Goal: Navigation & Orientation: Go to known website

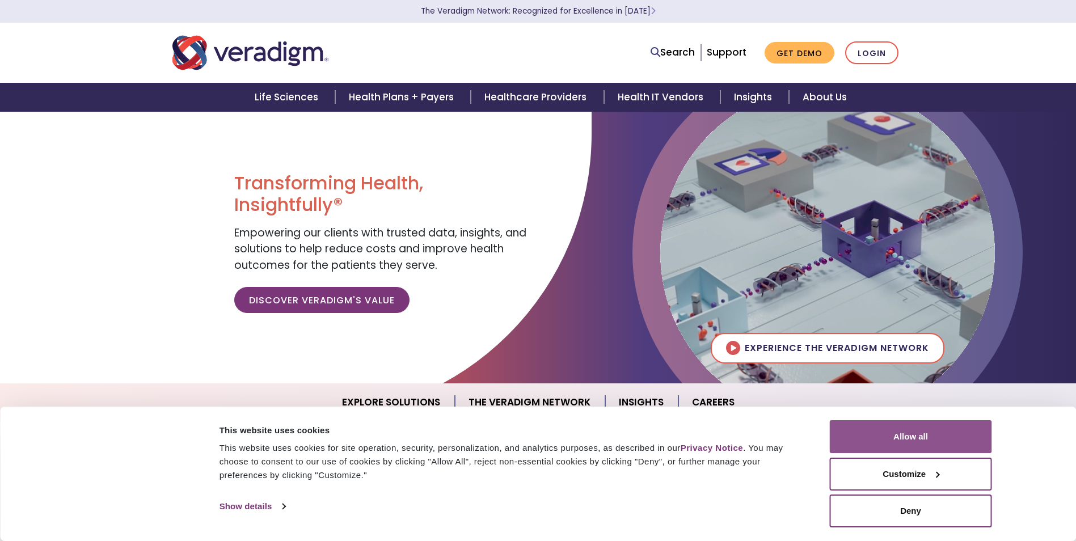
click at [897, 434] on button "Allow all" at bounding box center [911, 436] width 162 height 33
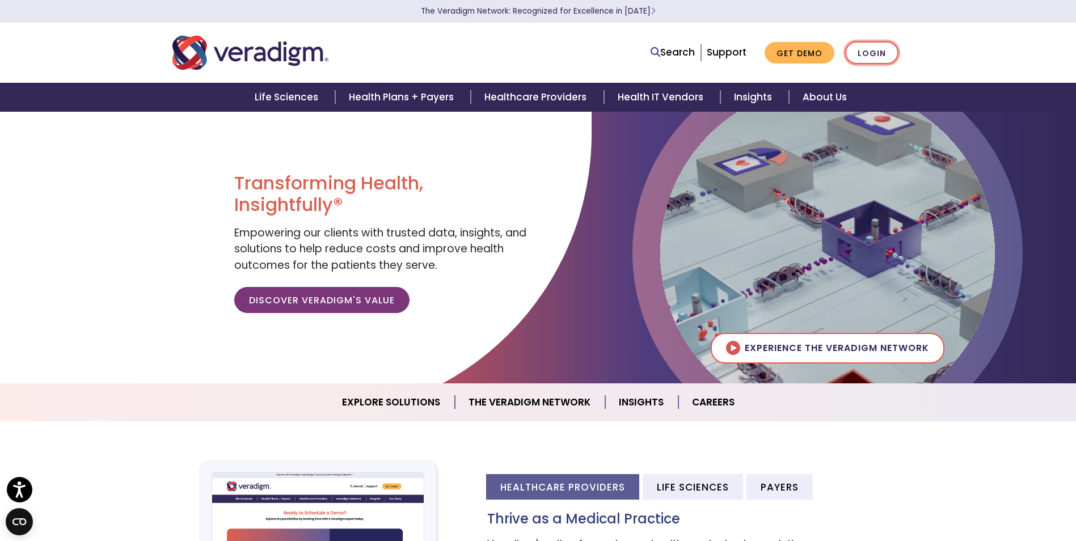
click at [886, 54] on link "Login" at bounding box center [872, 52] width 53 height 23
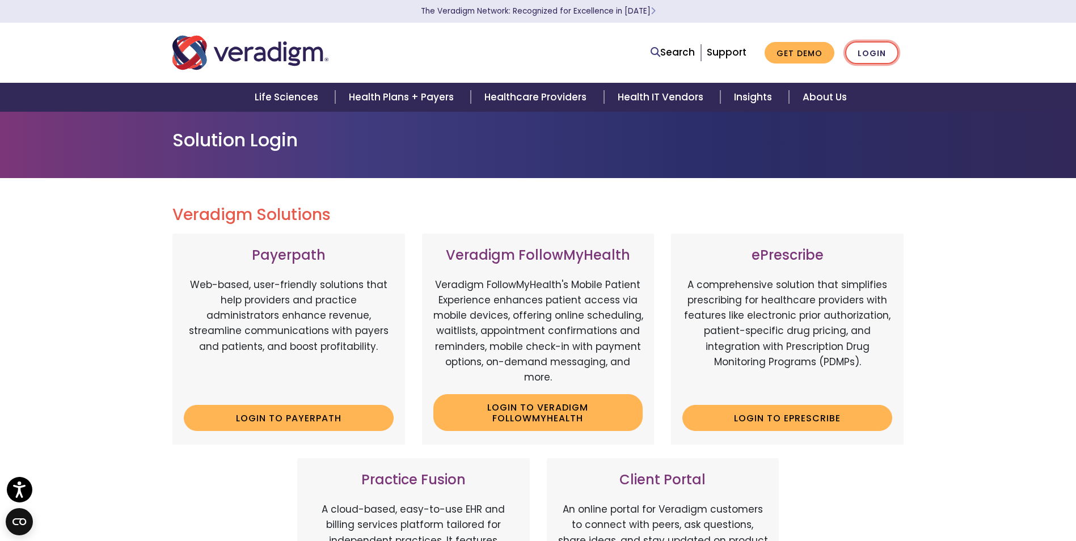
click at [884, 54] on link "Login" at bounding box center [872, 52] width 53 height 23
